Goal: Task Accomplishment & Management: Manage account settings

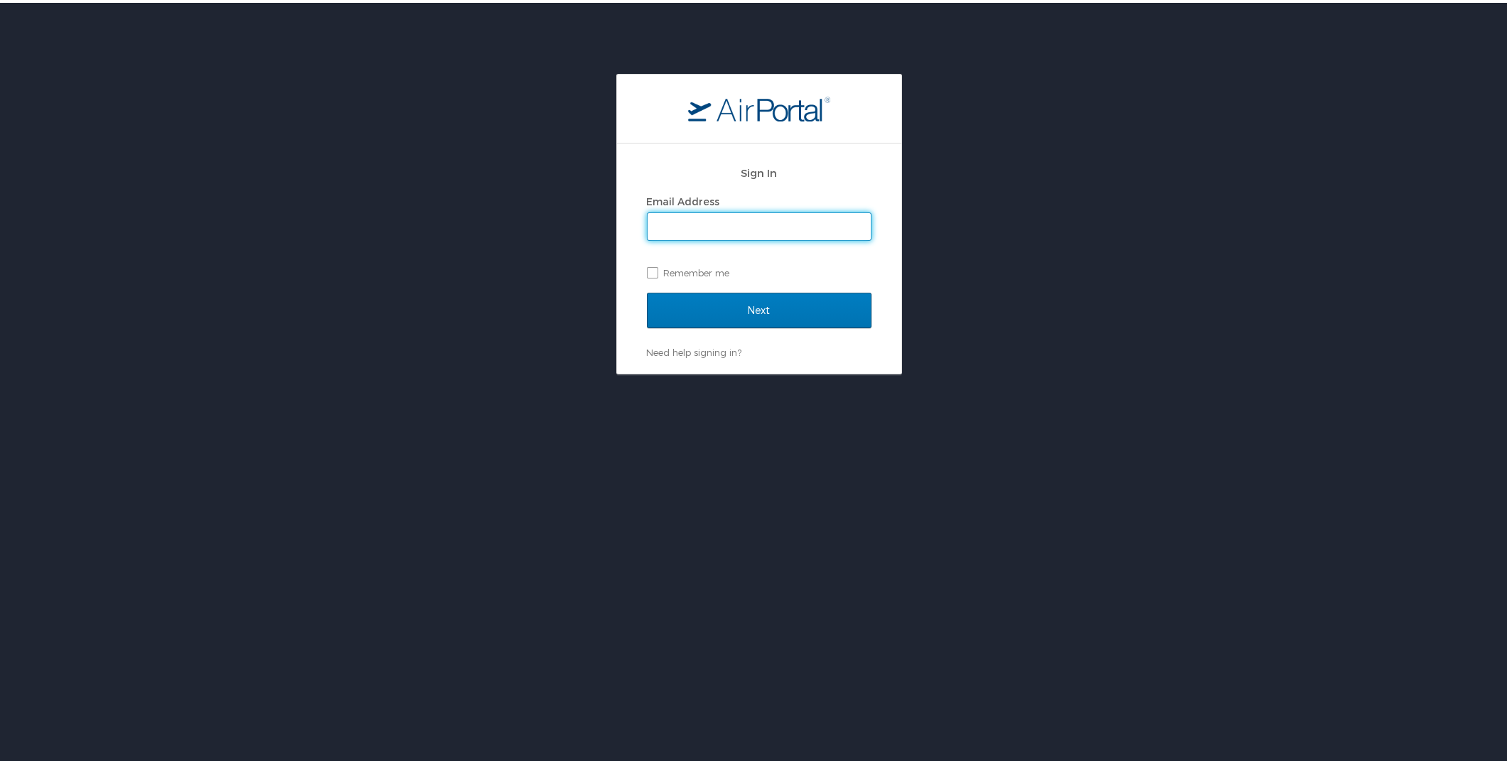
click at [740, 226] on input "Email Address" at bounding box center [758, 223] width 223 height 27
type input "wenningerh@nsula.edu"
click at [736, 301] on input "Next" at bounding box center [759, 308] width 225 height 36
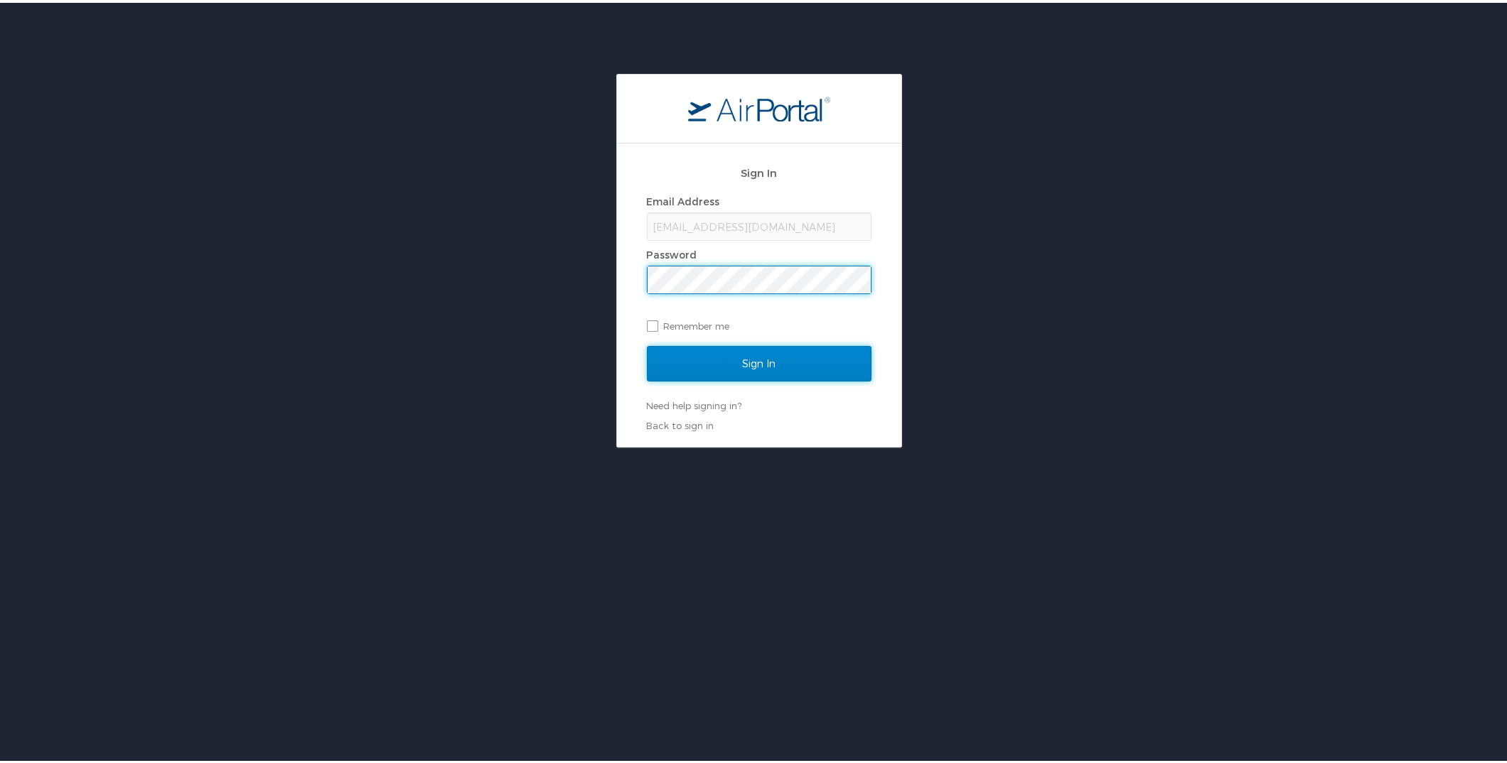
click at [750, 350] on input "Sign In" at bounding box center [759, 361] width 225 height 36
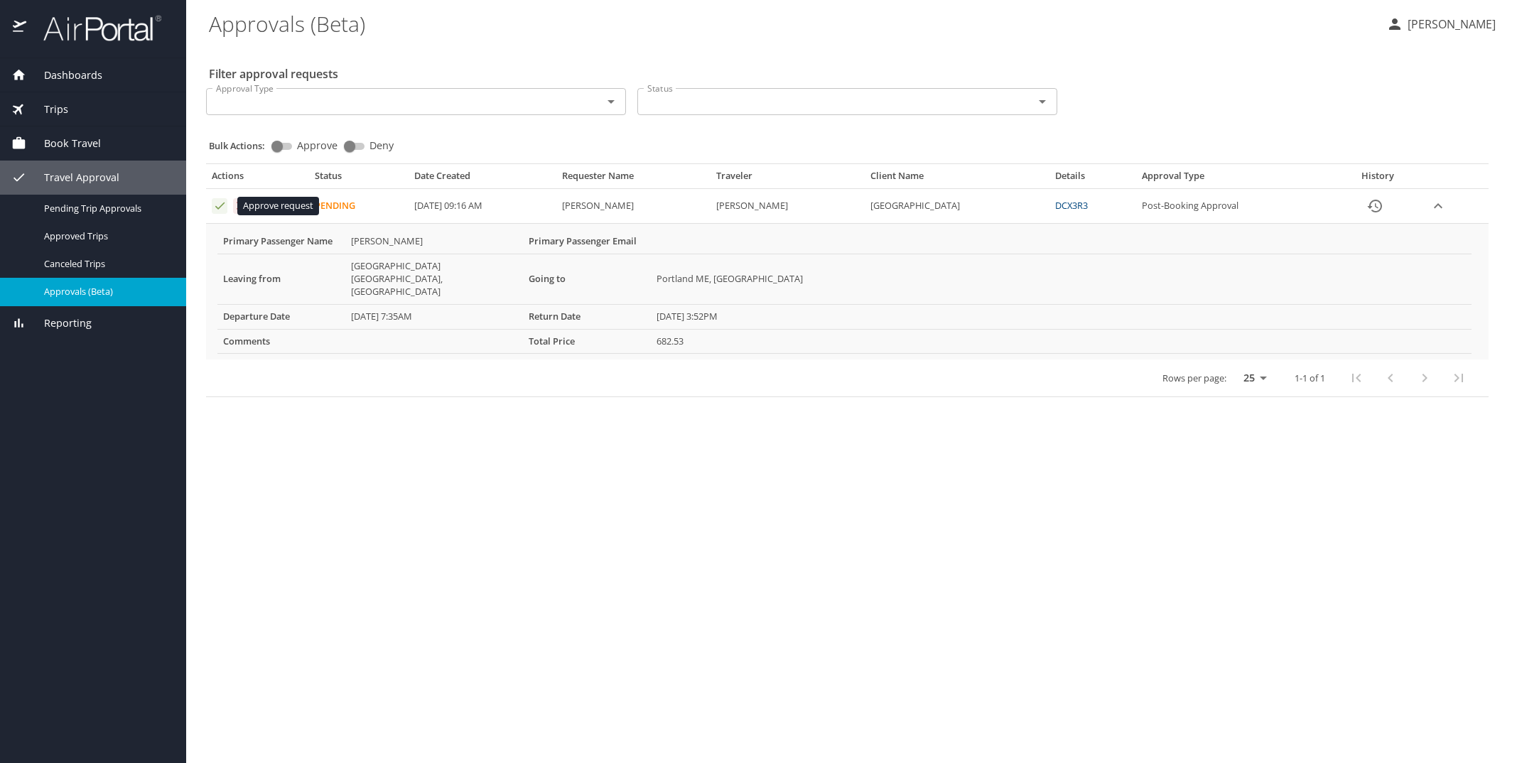
click at [221, 203] on icon "Approval table" at bounding box center [220, 206] width 14 height 14
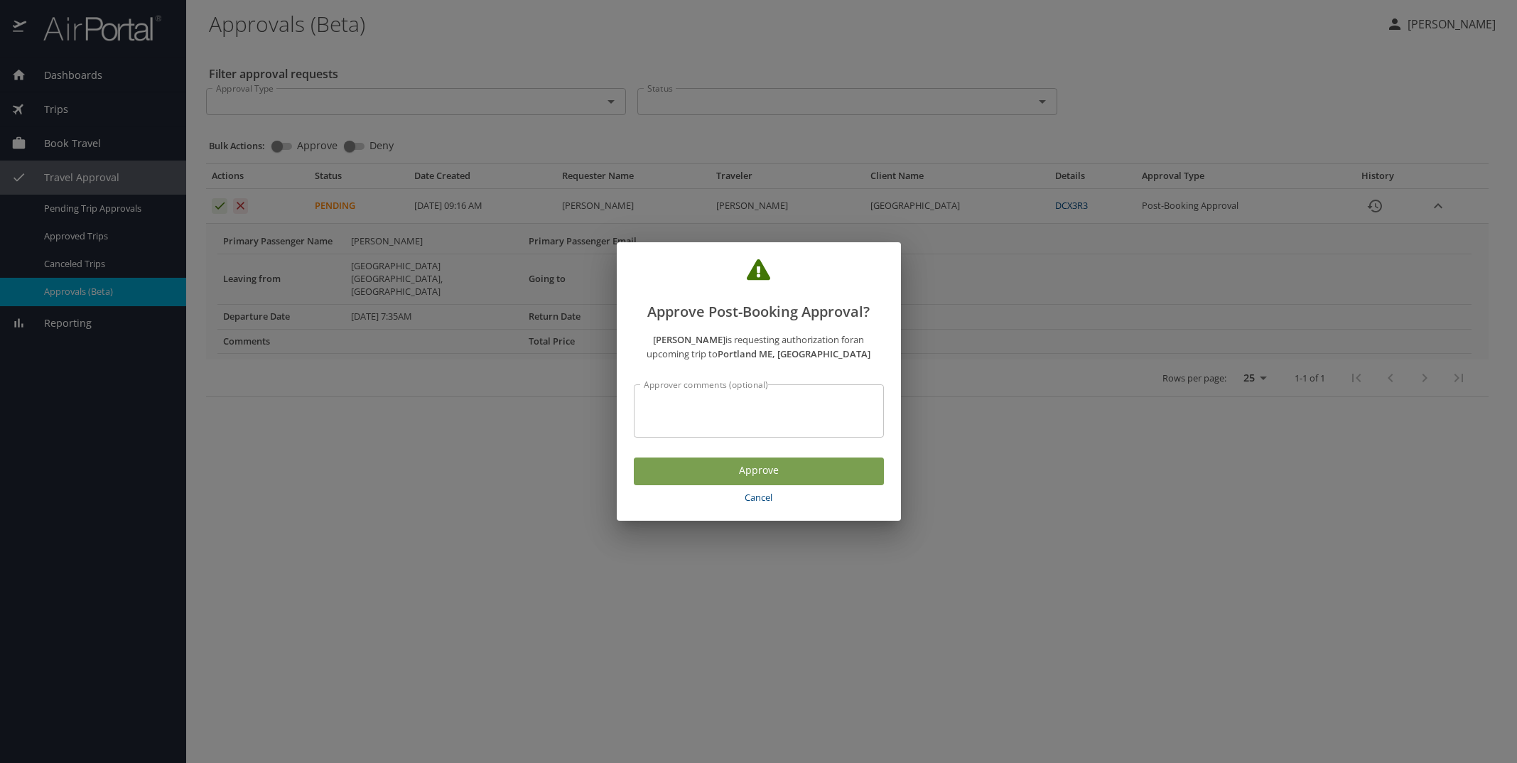
click at [680, 479] on span "Approve" at bounding box center [758, 471] width 227 height 18
